Goal: Task Accomplishment & Management: Use online tool/utility

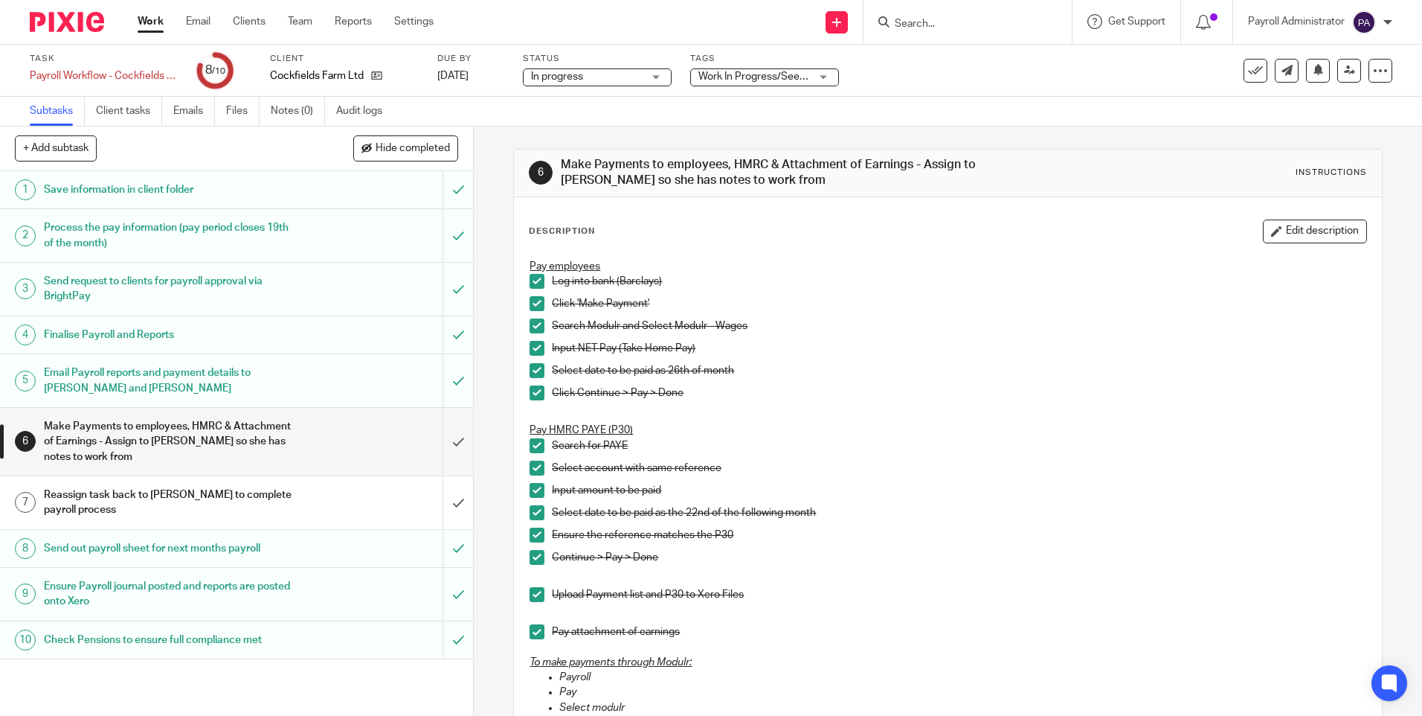
scroll to position [595, 0]
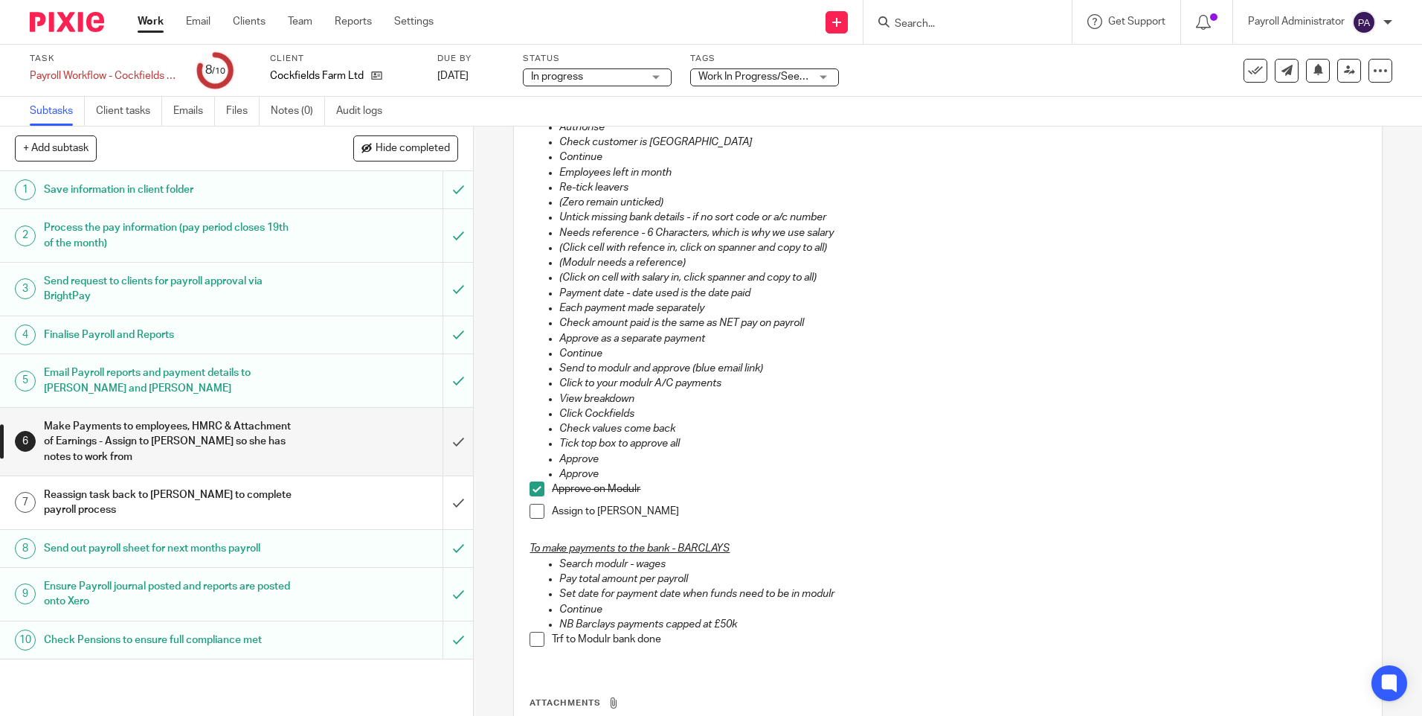
click at [165, 22] on ul "Work Email Clients Team Reports Settings" at bounding box center [297, 21] width 318 height 15
click at [153, 25] on link "Work" at bounding box center [151, 21] width 26 height 15
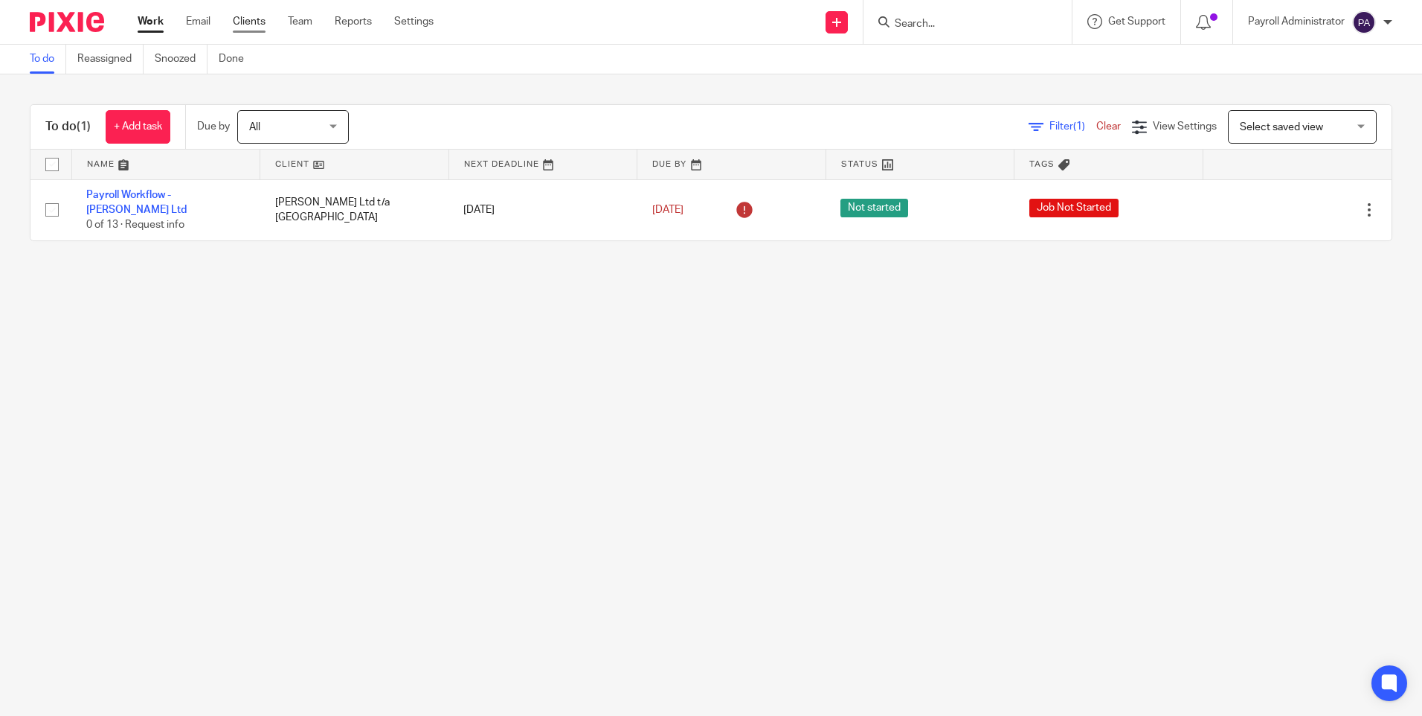
click at [245, 27] on link "Clients" at bounding box center [249, 21] width 33 height 15
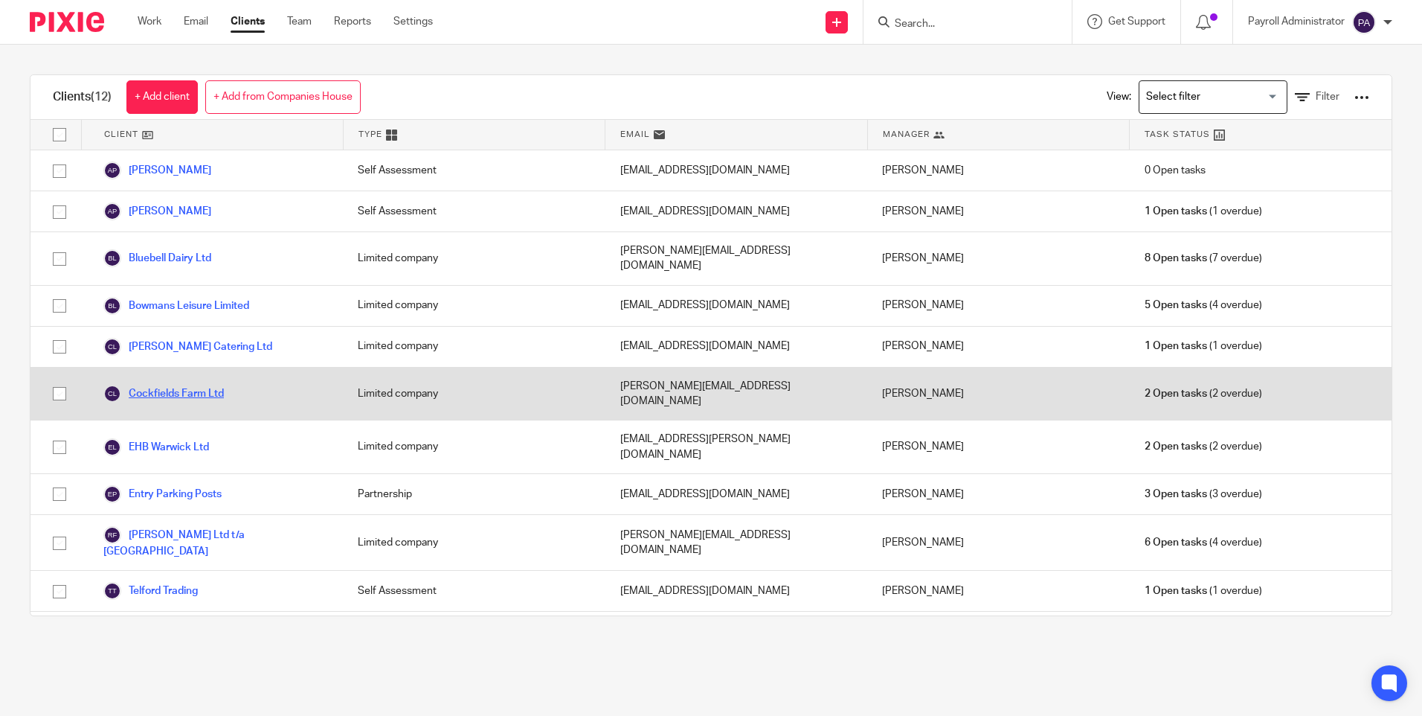
click at [203, 385] on link "Cockfields Farm Ltd" at bounding box center [163, 394] width 121 height 18
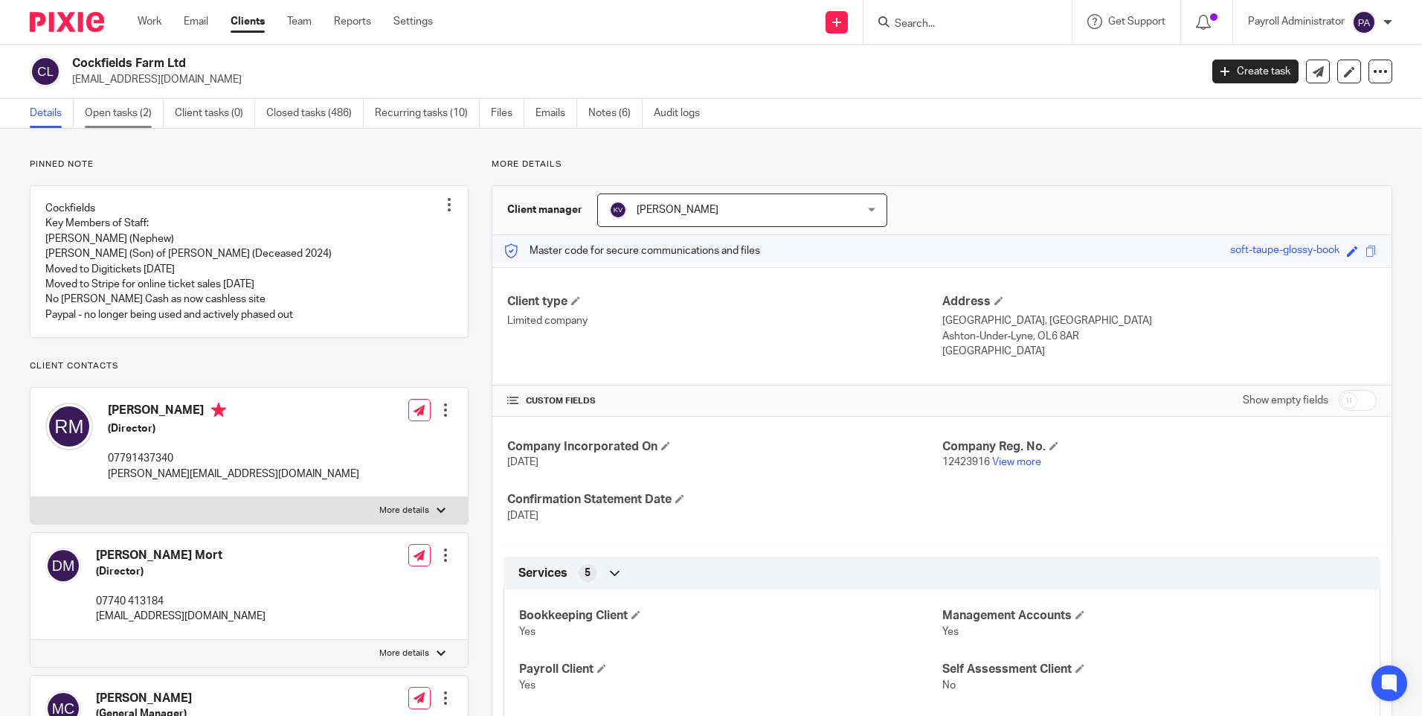
click at [121, 117] on link "Open tasks (2)" at bounding box center [124, 113] width 79 height 29
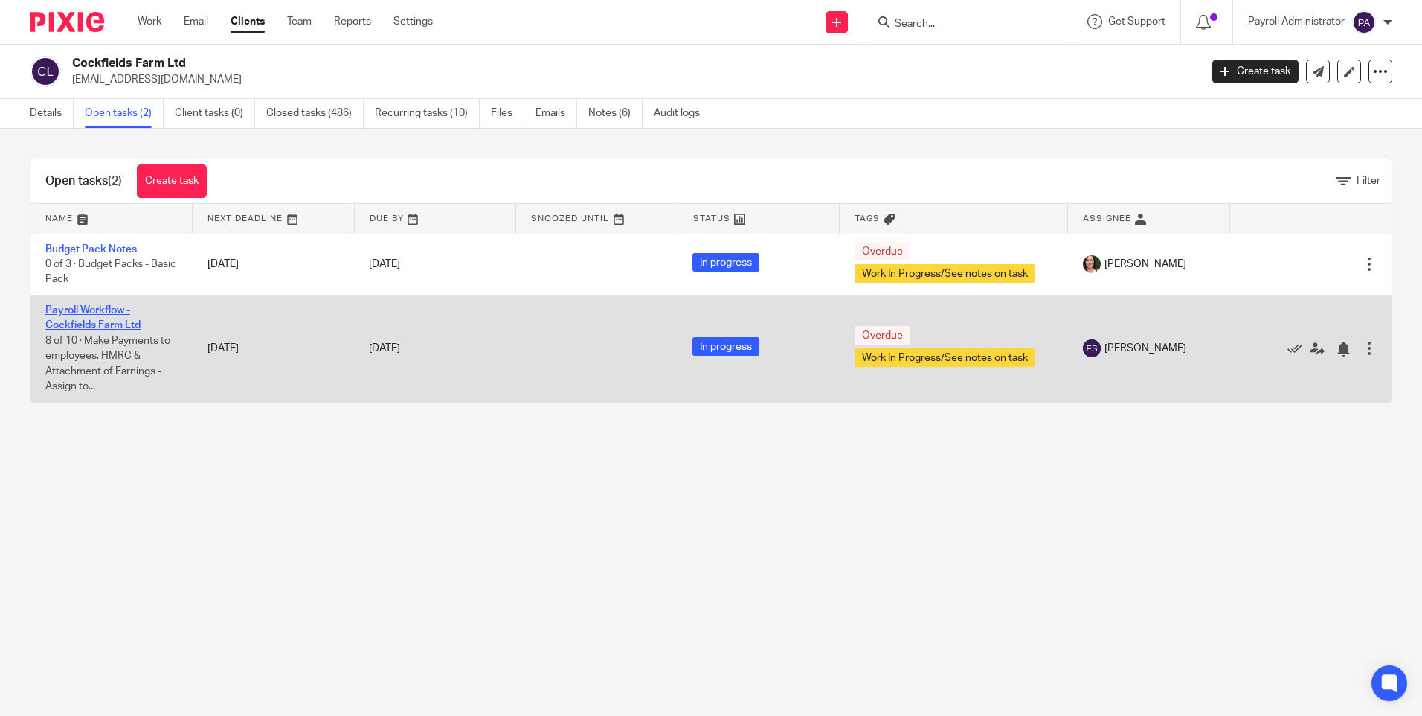
click at [103, 305] on link "Payroll Workflow - Cockfields Farm Ltd" at bounding box center [92, 317] width 95 height 25
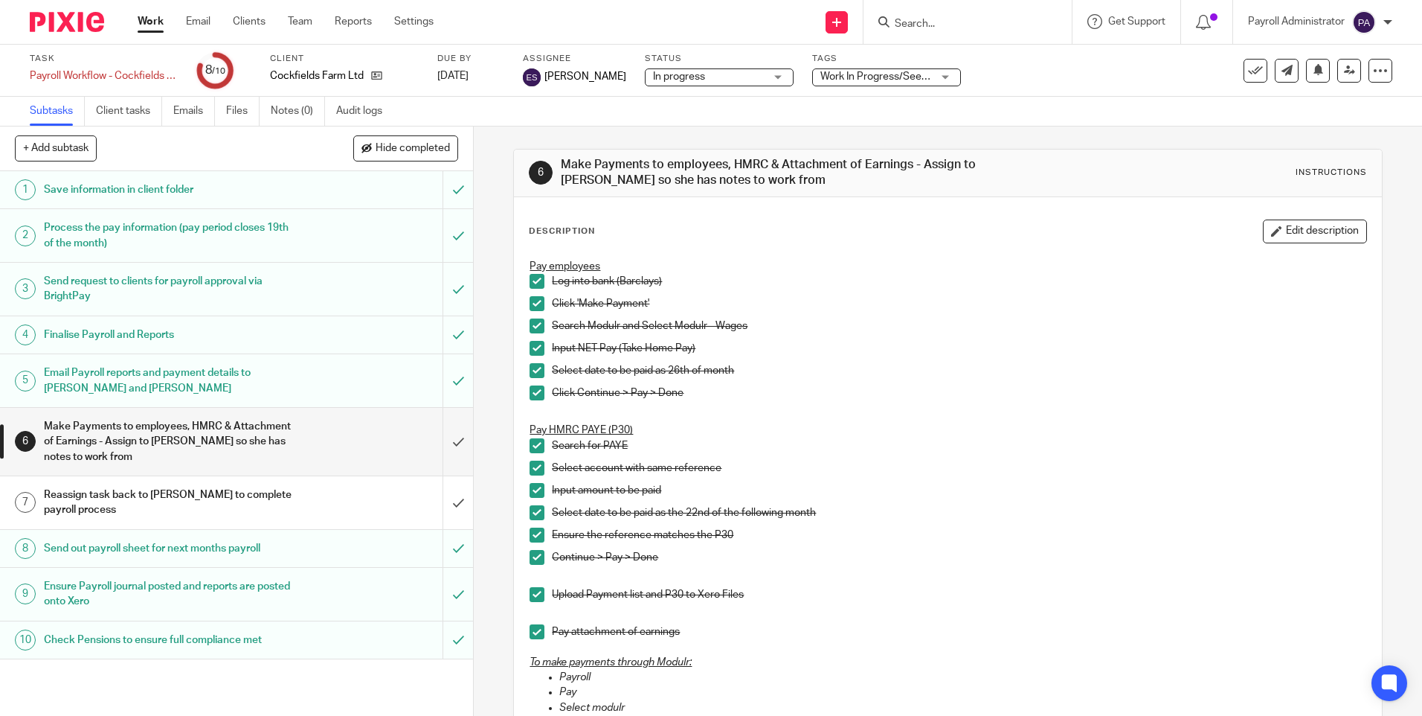
click at [208, 380] on h1 "Email Payroll reports and payment details to Emily and cc Tracey" at bounding box center [172, 381] width 256 height 38
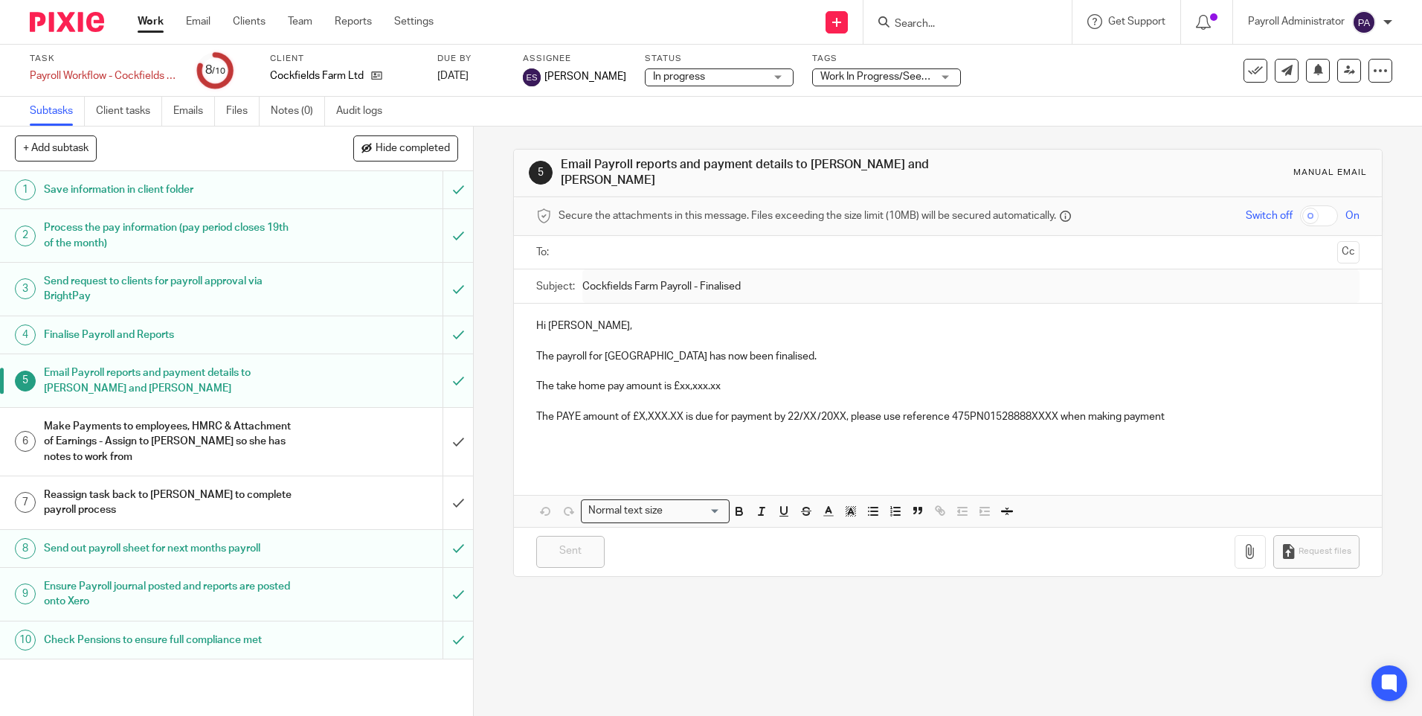
click at [216, 291] on h1 "Send request to clients for payroll approval via BrightPay" at bounding box center [172, 289] width 256 height 38
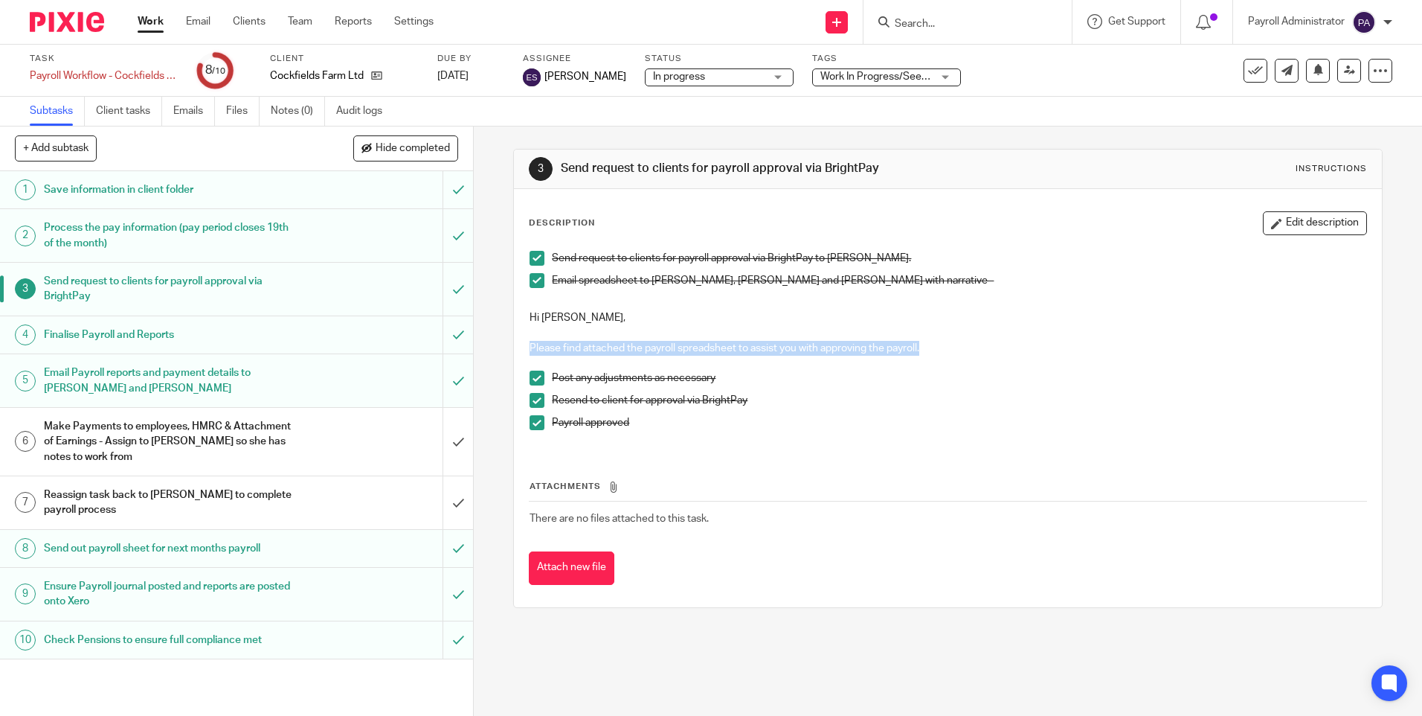
drag, startPoint x: 838, startPoint y: 344, endPoint x: 525, endPoint y: 342, distance: 313.2
click at [530, 342] on p "Please find attached the payroll spreadsheet to assist you with approving the p…" at bounding box center [948, 348] width 836 height 15
copy p "Please find attached the payroll spreadsheet to assist you with approving the p…"
